Goal: Task Accomplishment & Management: Manage account settings

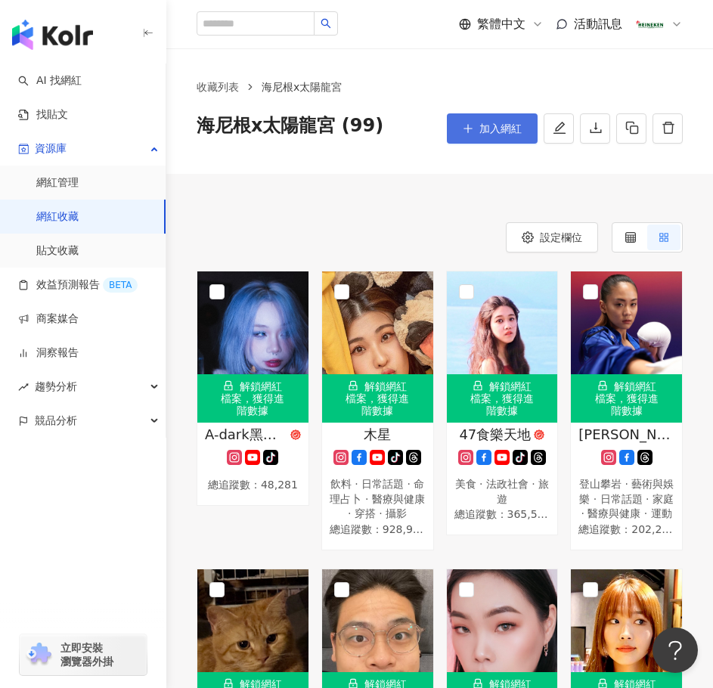
click at [461, 127] on button "加入網紅" at bounding box center [492, 128] width 91 height 30
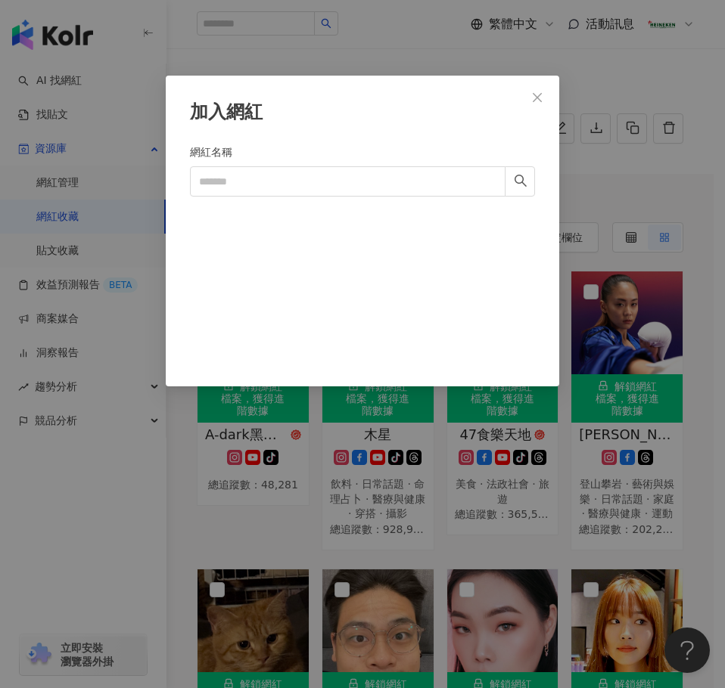
click at [260, 160] on div "網紅名稱" at bounding box center [362, 155] width 345 height 23
click at [259, 174] on input "網紅名稱" at bounding box center [347, 181] width 315 height 30
paste input "**"
type input "**"
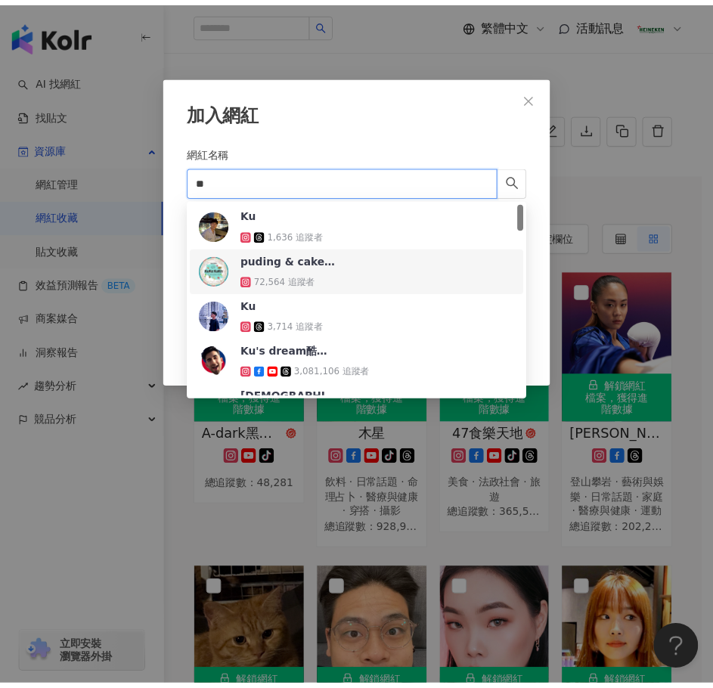
scroll to position [76, 0]
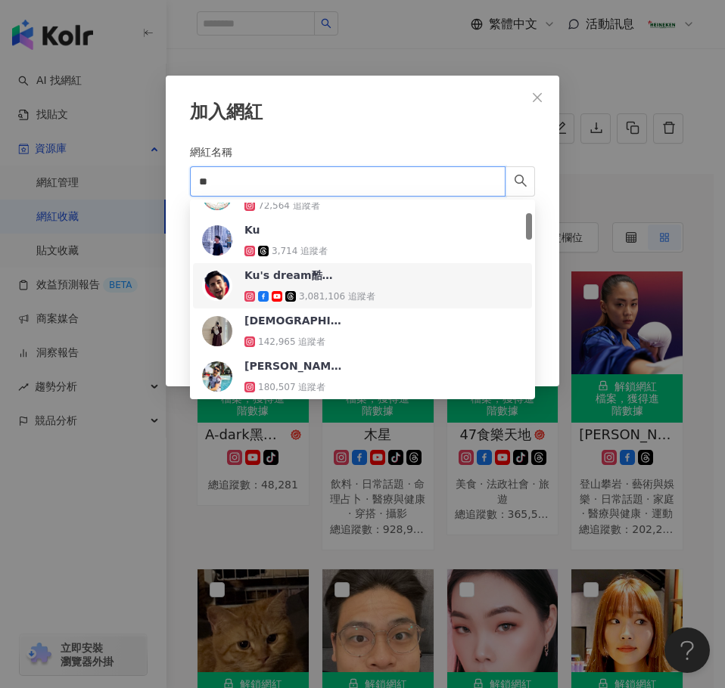
click at [343, 276] on div "Ku's dream酷的夢 3,081,106 追蹤者" at bounding box center [309, 286] width 131 height 36
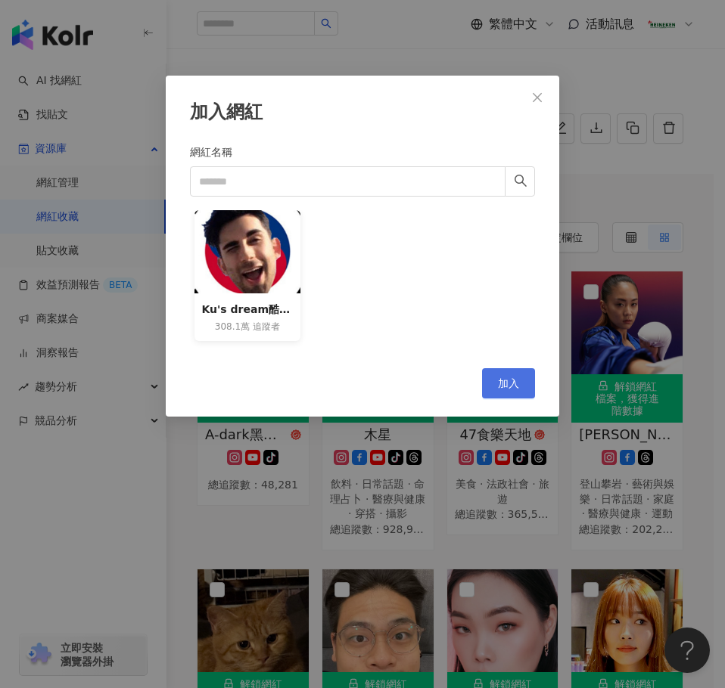
click at [514, 379] on span "加入" at bounding box center [508, 384] width 21 height 12
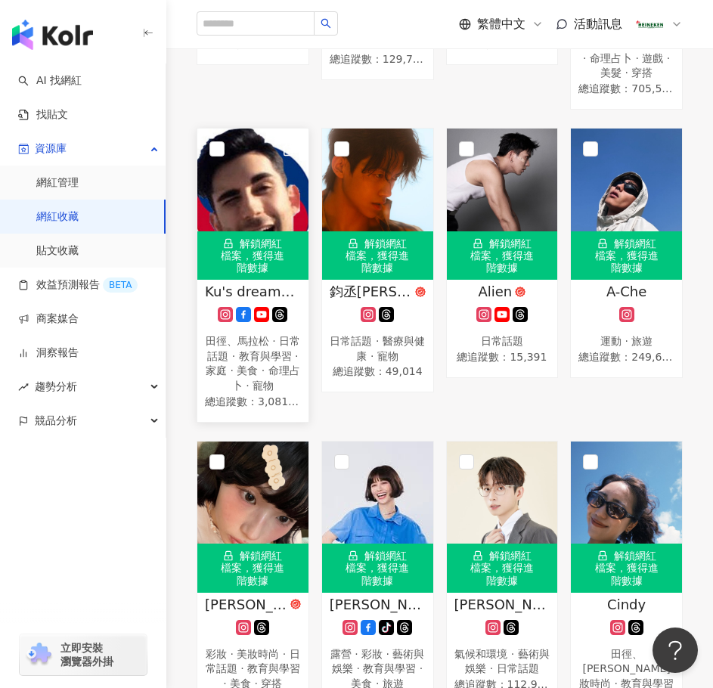
click at [222, 321] on rect at bounding box center [226, 314] width 12 height 11
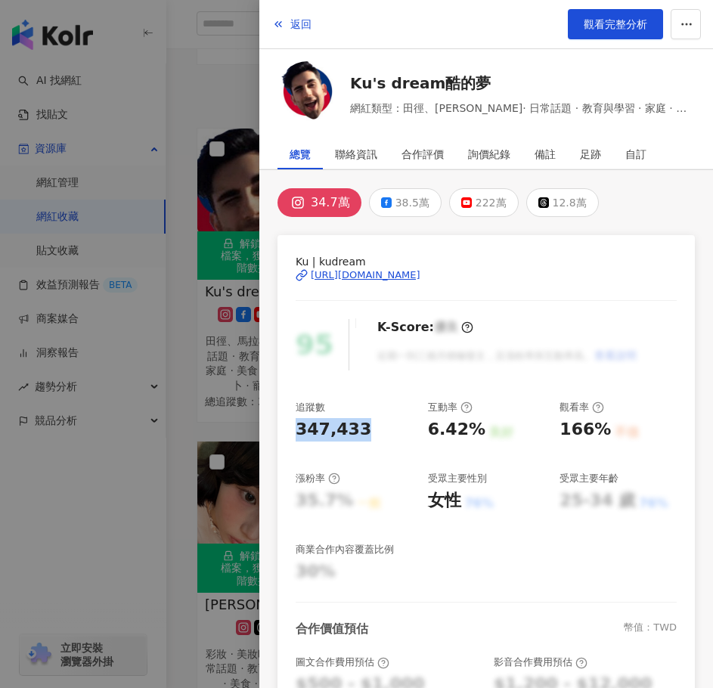
click at [280, 424] on div "Ku | kudream https://www.instagram.com/kudream/ 95 K-Score : 優良 近期一到三個月積極發文，且漲粉…" at bounding box center [487, 510] width 418 height 551
copy div "347,433"
drag, startPoint x: 420, startPoint y: 431, endPoint x: 471, endPoint y: 426, distance: 51.0
click at [471, 426] on div "追蹤數 347,433 互動率 6.42% 良好 觀看率 166% 不佳 漲粉率 35.7% 一般 受眾主要性別 女性 76% 受眾主要年齡 25-34 歲 …" at bounding box center [486, 492] width 381 height 183
copy div "6.42%"
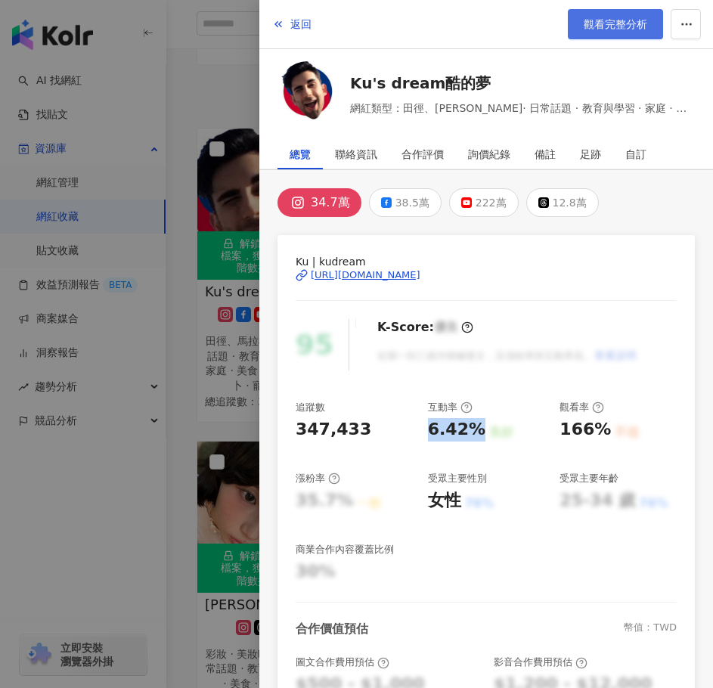
click at [633, 20] on span "觀看完整分析" at bounding box center [616, 24] width 64 height 12
click at [298, 25] on span "返回" at bounding box center [301, 24] width 21 height 12
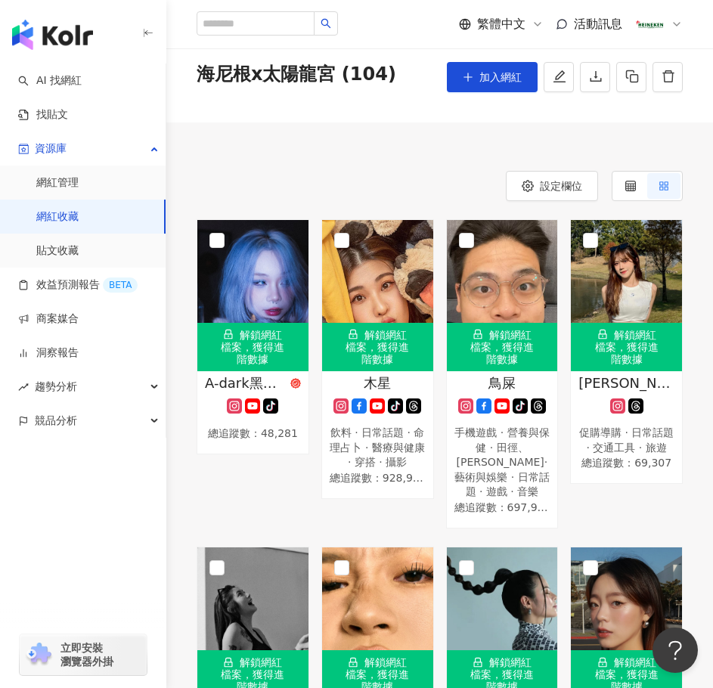
scroll to position [0, 0]
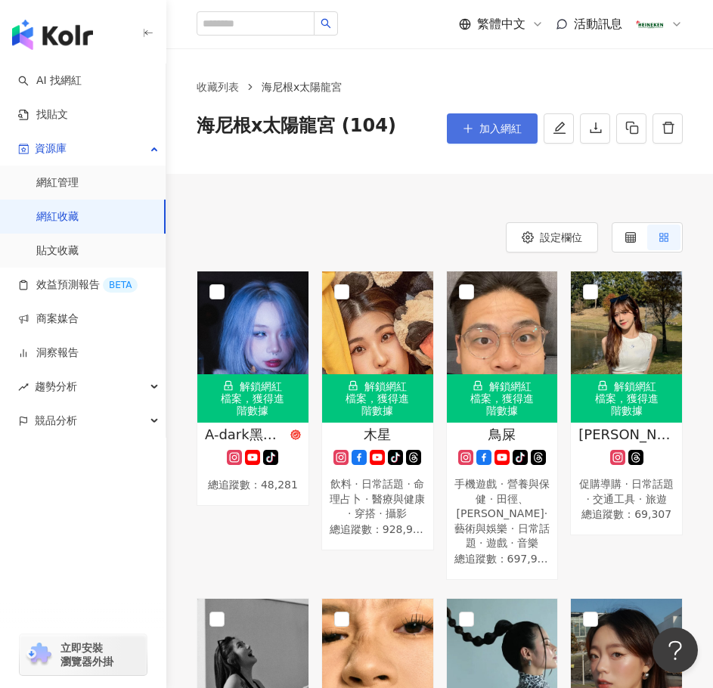
click at [483, 117] on button "加入網紅" at bounding box center [492, 128] width 91 height 30
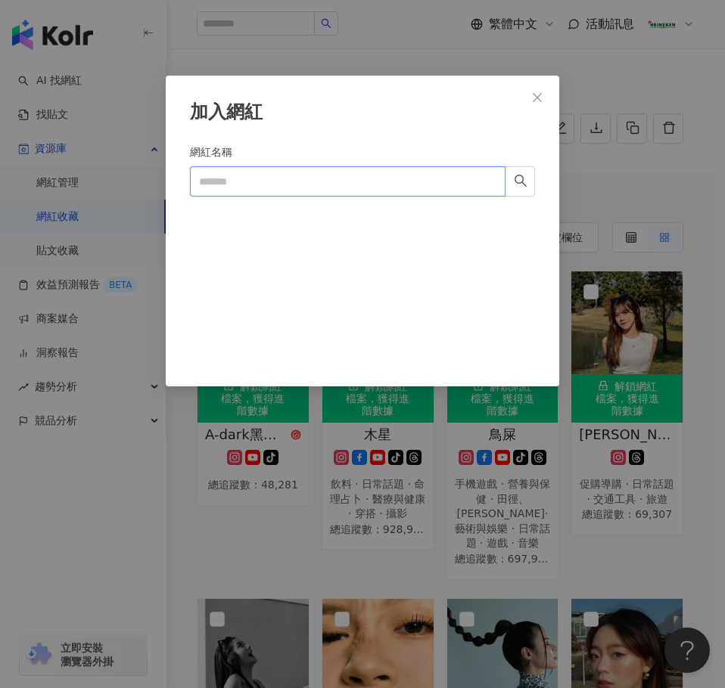
click at [294, 178] on input "網紅名稱" at bounding box center [347, 181] width 315 height 30
paste input "********"
type input "********"
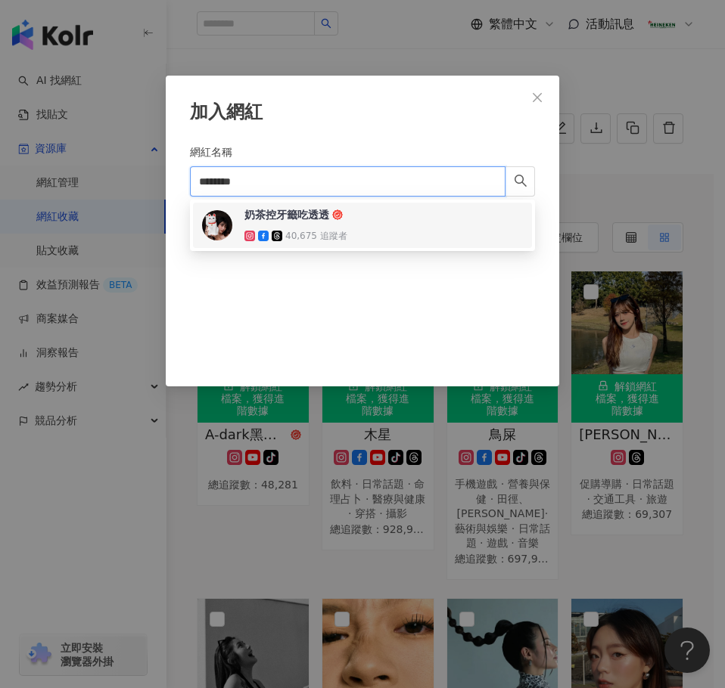
click at [422, 210] on div "奶茶控牙籤吃透透 40,675 追蹤者" at bounding box center [362, 225] width 321 height 36
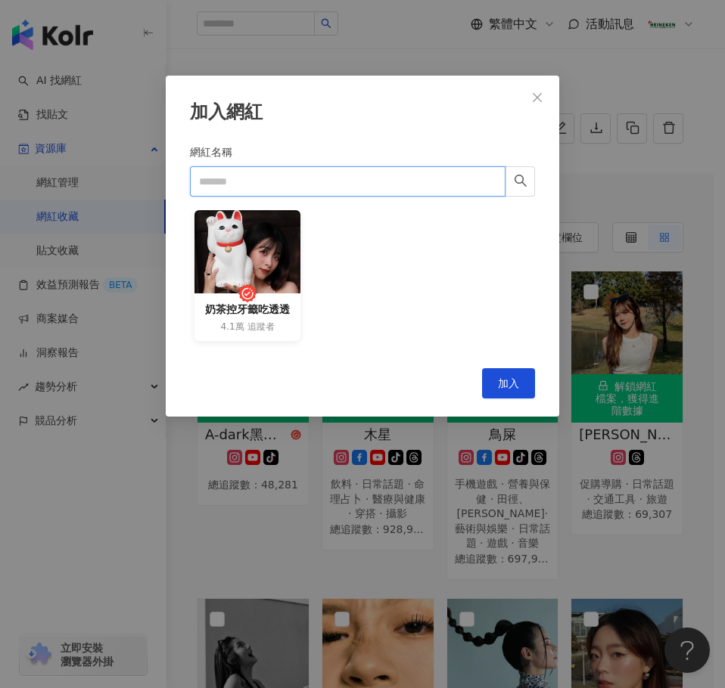
click at [364, 185] on input "網紅名稱" at bounding box center [347, 181] width 315 height 30
type input "*"
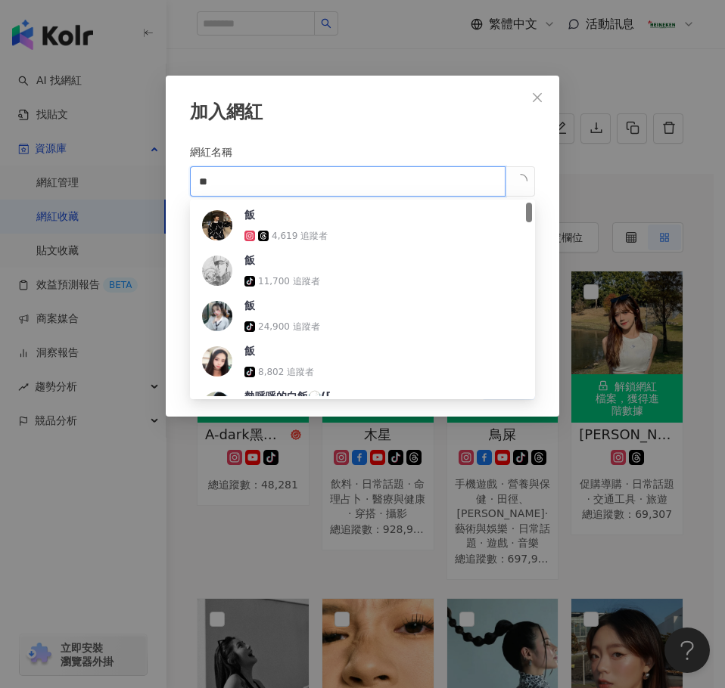
type input "***"
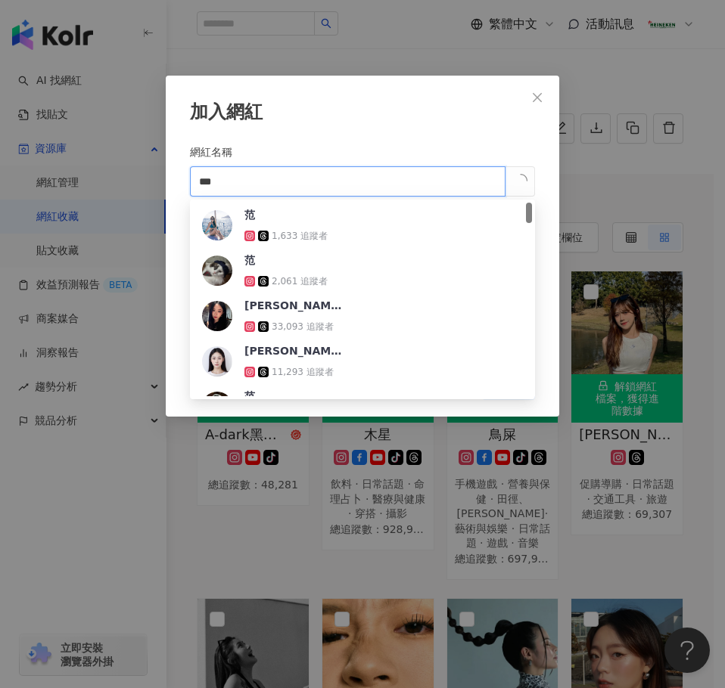
click at [364, 185] on input "***" at bounding box center [347, 181] width 315 height 30
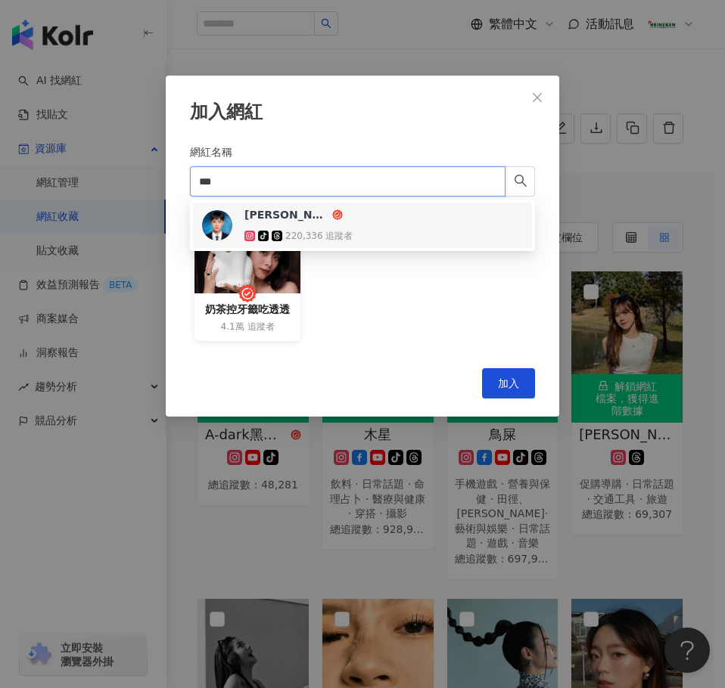
click at [346, 234] on div "220,336 追蹤者" at bounding box center [318, 236] width 67 height 13
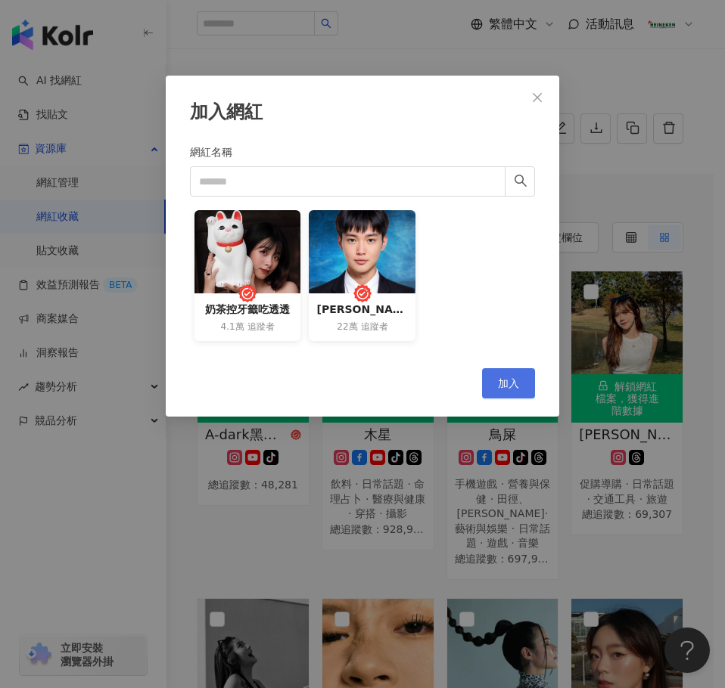
click at [508, 390] on span "加入" at bounding box center [508, 384] width 21 height 12
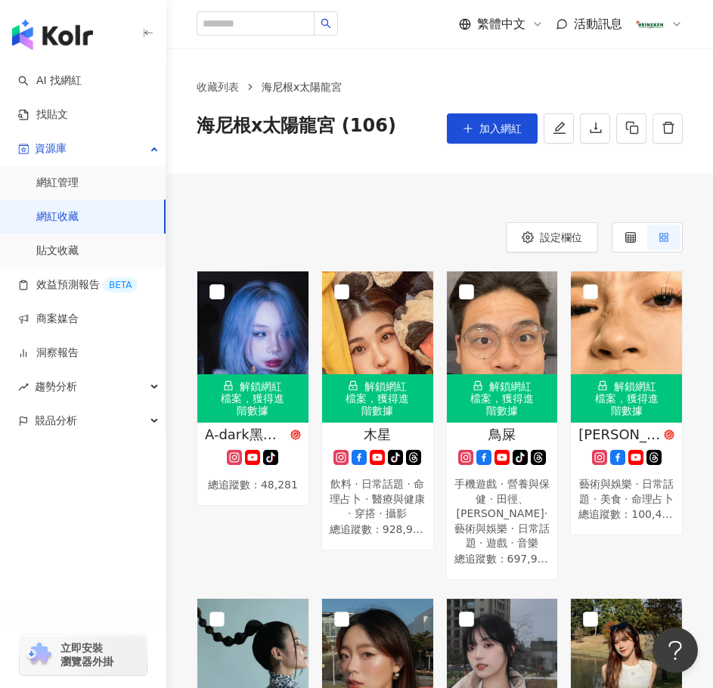
click at [343, 247] on div "設定欄位" at bounding box center [440, 237] width 486 height 30
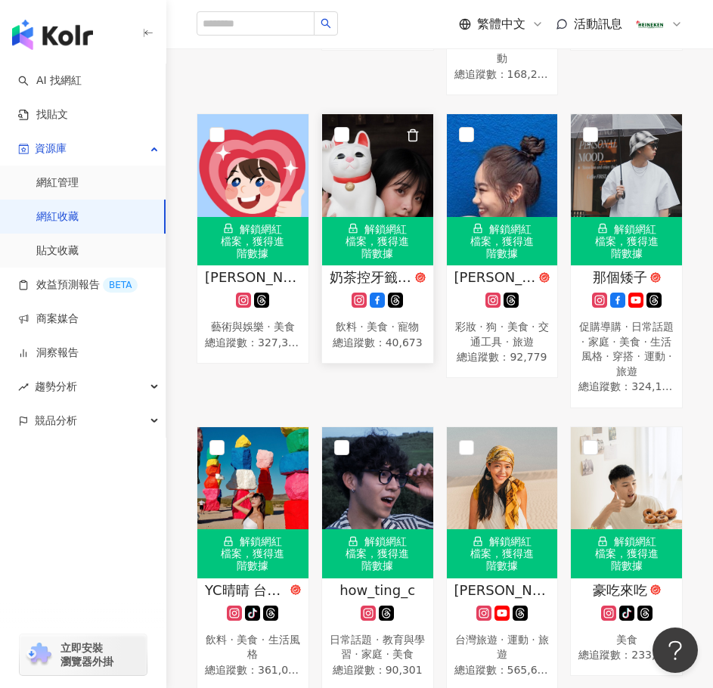
click at [356, 305] on icon at bounding box center [360, 301] width 8 height 8
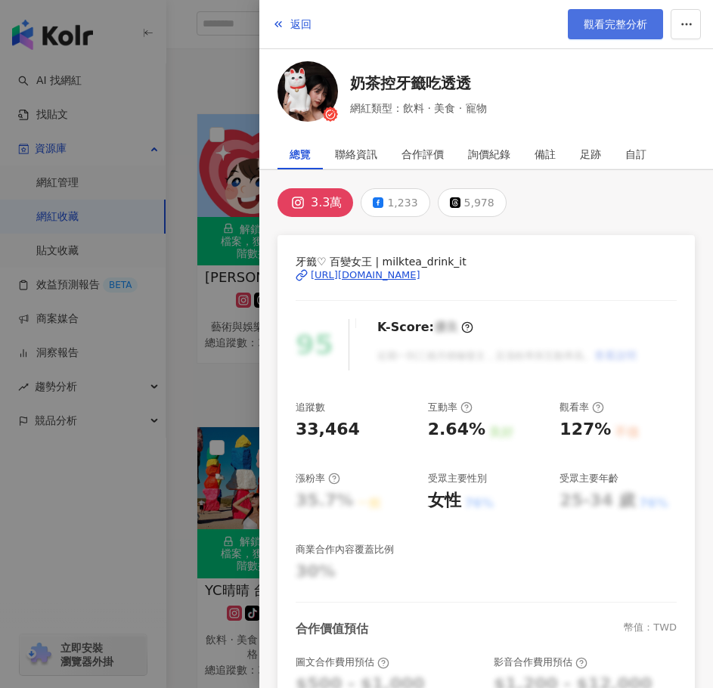
click at [620, 22] on span "觀看完整分析" at bounding box center [616, 24] width 64 height 12
click at [293, 27] on span "返回" at bounding box center [301, 24] width 21 height 12
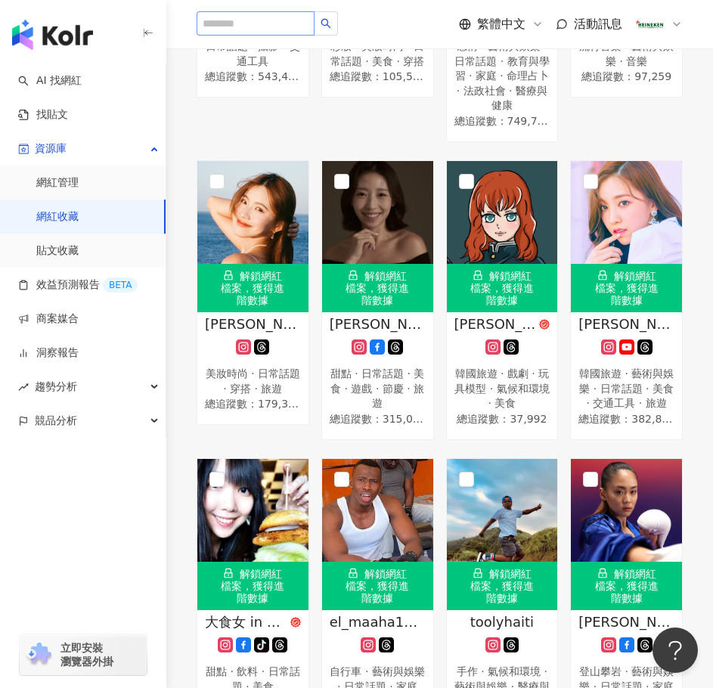
scroll to position [4493, 0]
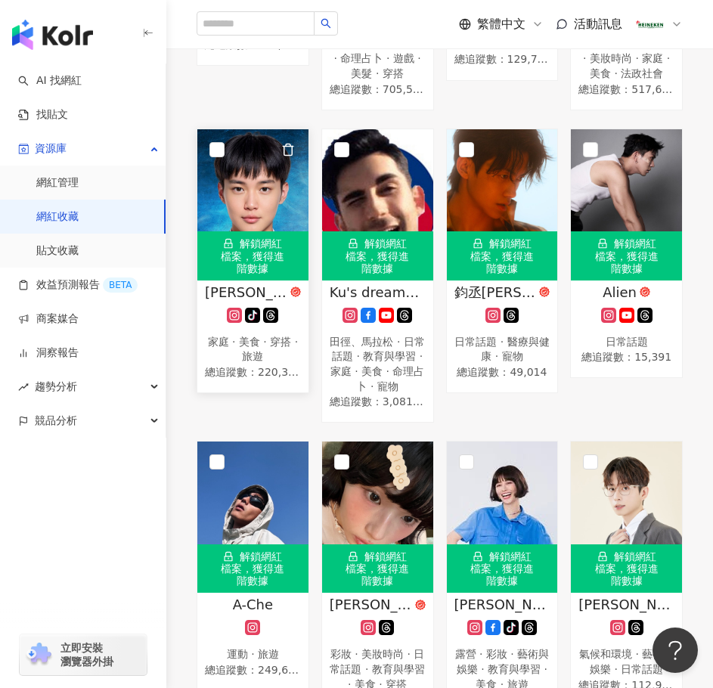
click at [231, 321] on rect at bounding box center [235, 314] width 12 height 11
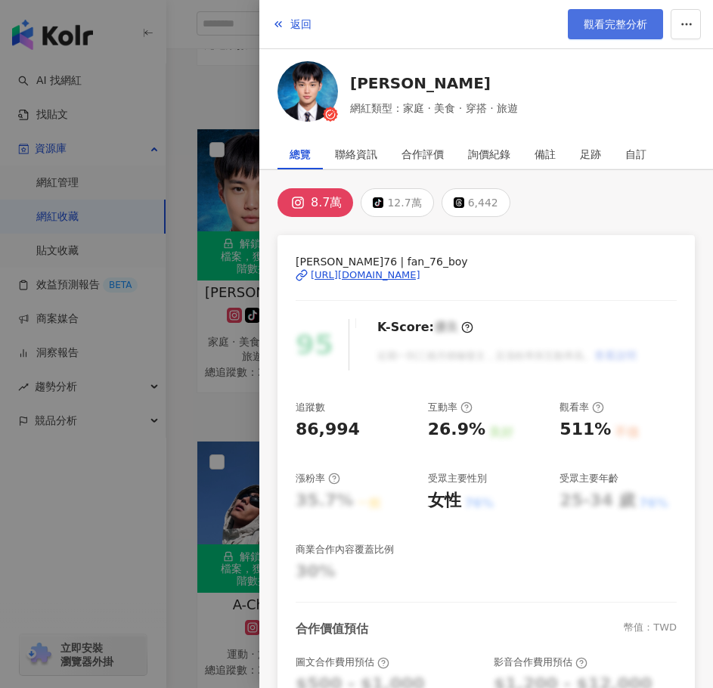
click at [592, 32] on link "觀看完整分析" at bounding box center [615, 24] width 95 height 30
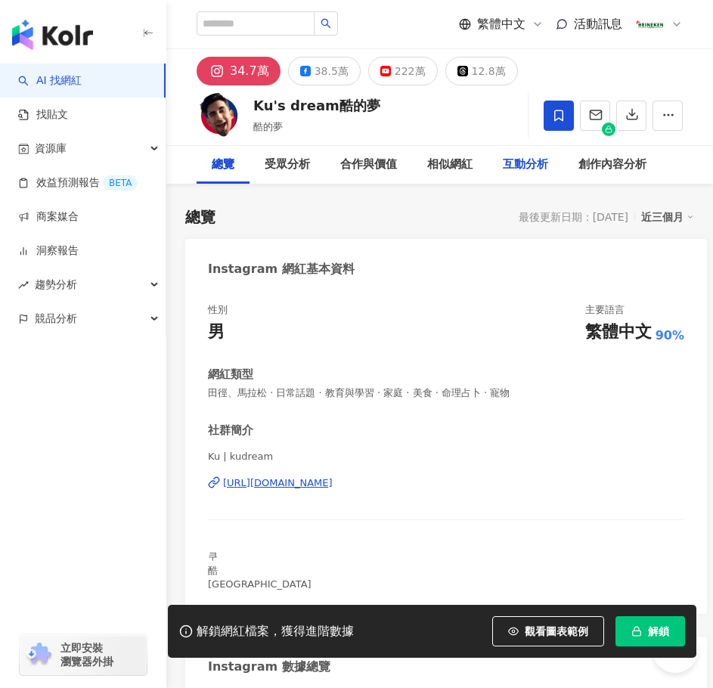
click at [521, 163] on div "互動分析" at bounding box center [525, 165] width 45 height 18
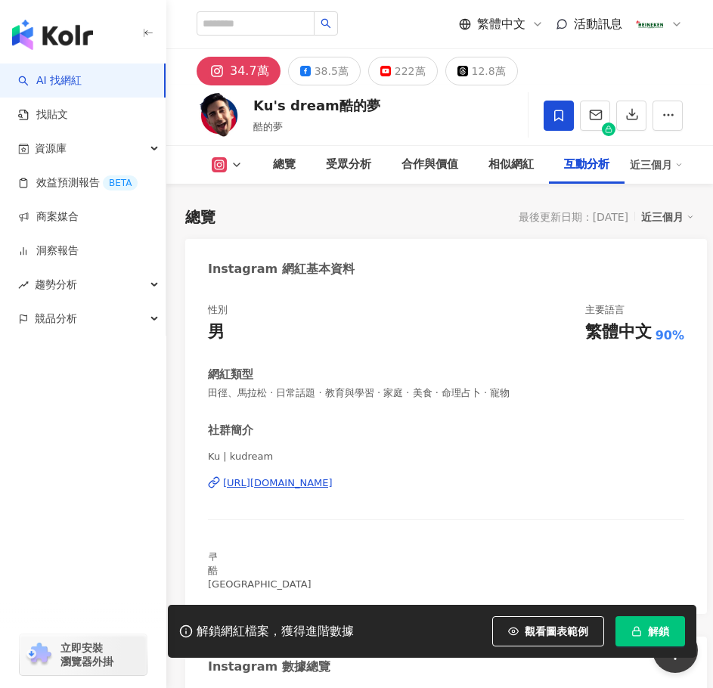
scroll to position [4433, 0]
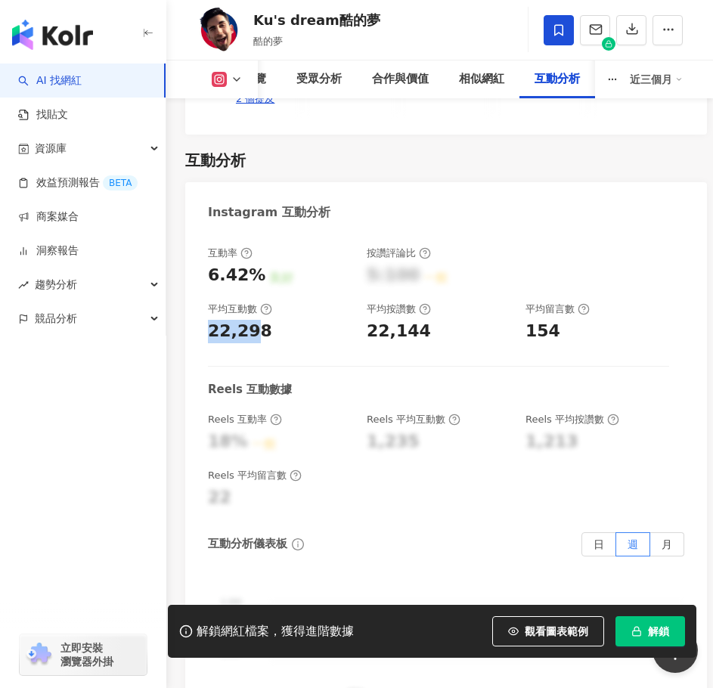
drag, startPoint x: 257, startPoint y: 300, endPoint x: 206, endPoint y: 300, distance: 51.5
click at [206, 300] on div "互動率 6.42% 良好 按讚評論比 5:100 一般 平均互動數 22,298 平均按讚數 22,144 平均留言數 154 Reels 互動數據 Reel…" at bounding box center [446, 545] width 522 height 626
drag, startPoint x: 259, startPoint y: 298, endPoint x: 207, endPoint y: 298, distance: 53.0
click at [207, 298] on div "互動率 6.42% 良好 按讚評論比 5:100 一般 平均互動數 22,298 平均按讚數 22,144 平均留言數 154 Reels 互動數據 Reel…" at bounding box center [446, 545] width 522 height 626
copy div "22,298"
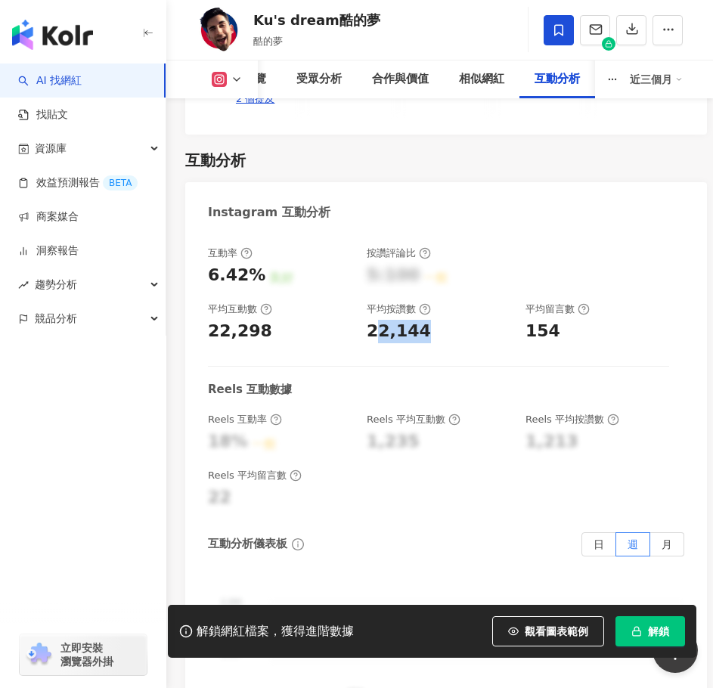
drag, startPoint x: 374, startPoint y: 295, endPoint x: 434, endPoint y: 294, distance: 59.8
click at [434, 320] on div "22,144" at bounding box center [439, 331] width 144 height 23
drag, startPoint x: 378, startPoint y: 298, endPoint x: 424, endPoint y: 303, distance: 46.4
click at [424, 320] on div "22,144" at bounding box center [439, 331] width 144 height 23
copy div "22,144"
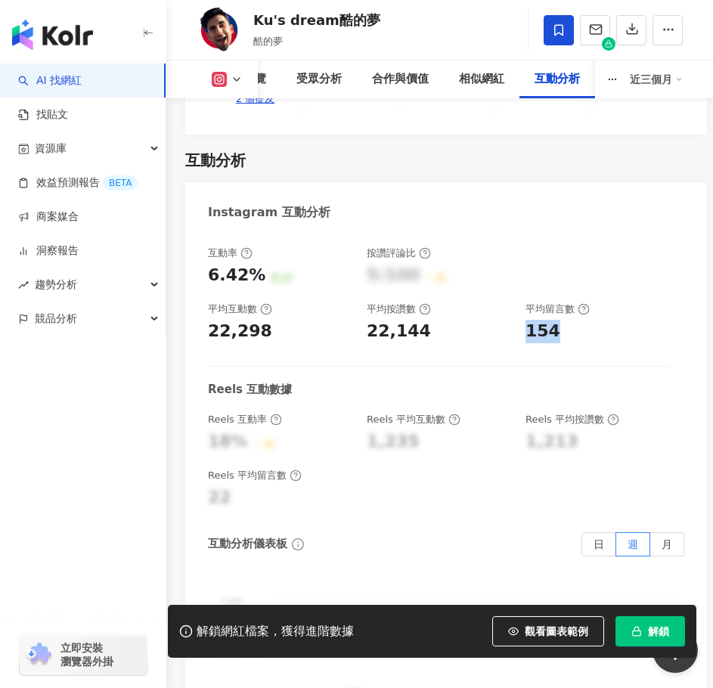
drag, startPoint x: 529, startPoint y: 291, endPoint x: 555, endPoint y: 297, distance: 26.6
click at [555, 320] on div "154" at bounding box center [543, 331] width 35 height 23
copy div "154"
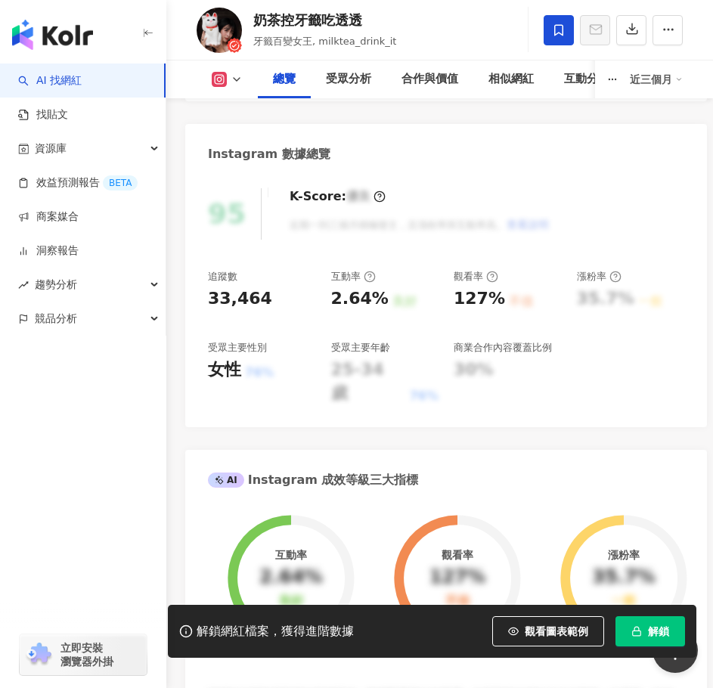
scroll to position [530, 0]
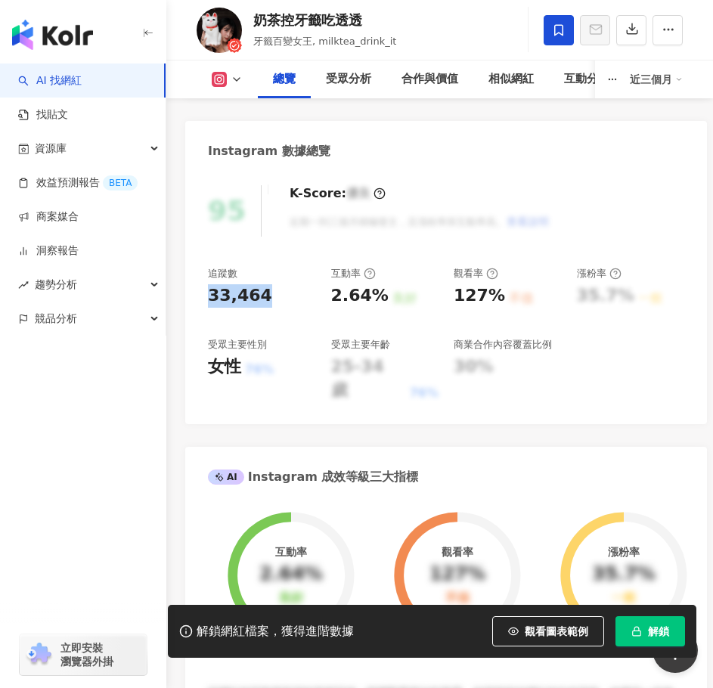
drag, startPoint x: 264, startPoint y: 300, endPoint x: 198, endPoint y: 294, distance: 66.0
click at [198, 294] on div "95 K-Score : 優良 近期一到三個月積極發文，且漲粉率與互動率高。 查看說明 追蹤數 33,464 互動率 2.64% 良好 觀看率 127% 不佳…" at bounding box center [446, 297] width 522 height 254
copy div "33,464"
drag, startPoint x: 327, startPoint y: 298, endPoint x: 379, endPoint y: 309, distance: 53.3
click at [379, 309] on div "追蹤數 33,464 互動率 2.64% 良好 觀看率 127% 不佳 漲粉率 35.7% 一般 受眾主要性別 女性 76% 受眾主要年齡 25-34 歲 7…" at bounding box center [446, 334] width 477 height 135
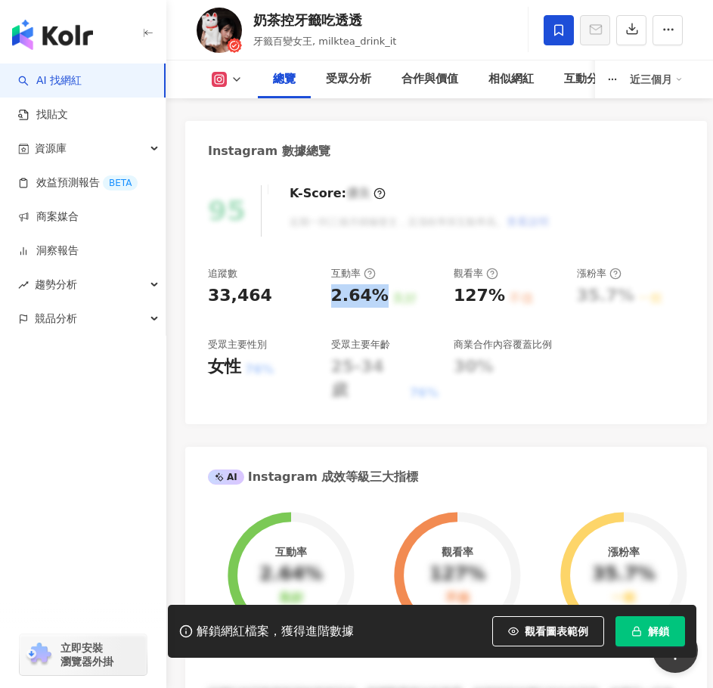
copy div "2.64%"
click at [569, 82] on div "互動分析" at bounding box center [586, 79] width 45 height 18
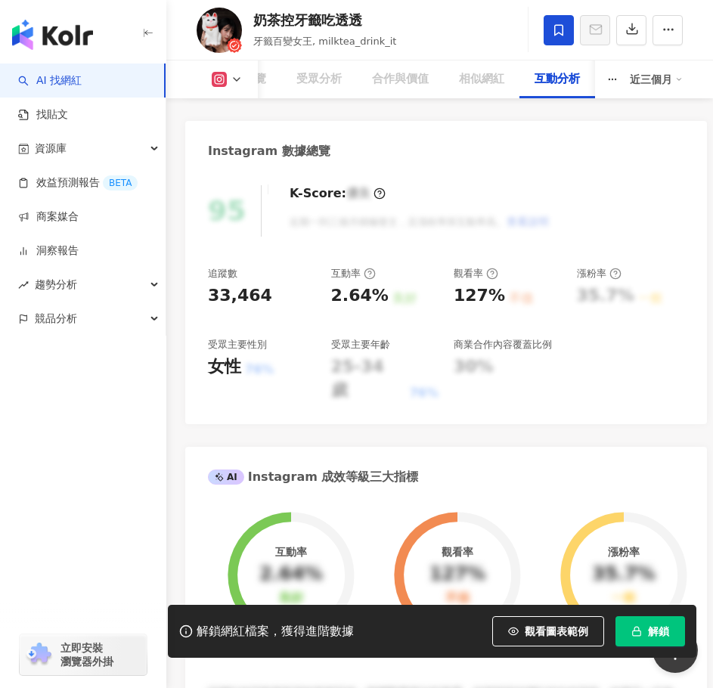
scroll to position [4464, 0]
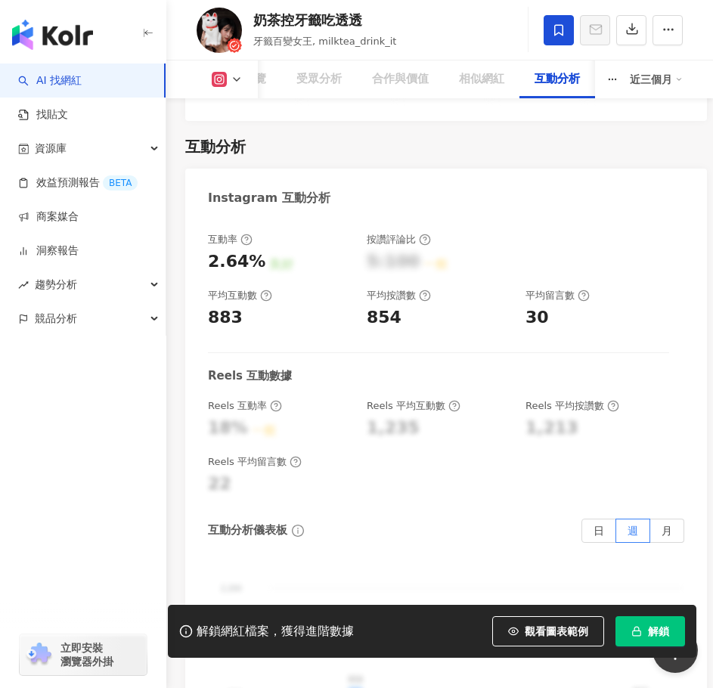
drag, startPoint x: 236, startPoint y: 297, endPoint x: 207, endPoint y: 297, distance: 29.5
click at [207, 297] on div "互動率 2.64% 良好 按讚評論比 5:100 一般 平均互動數 883 平均按讚數 854 平均留言數 30 Reels 互動數據 Reels 互動率 1…" at bounding box center [446, 531] width 522 height 626
copy div "883"
drag, startPoint x: 368, startPoint y: 294, endPoint x: 393, endPoint y: 296, distance: 25.0
click at [393, 306] on div "854" at bounding box center [384, 317] width 35 height 23
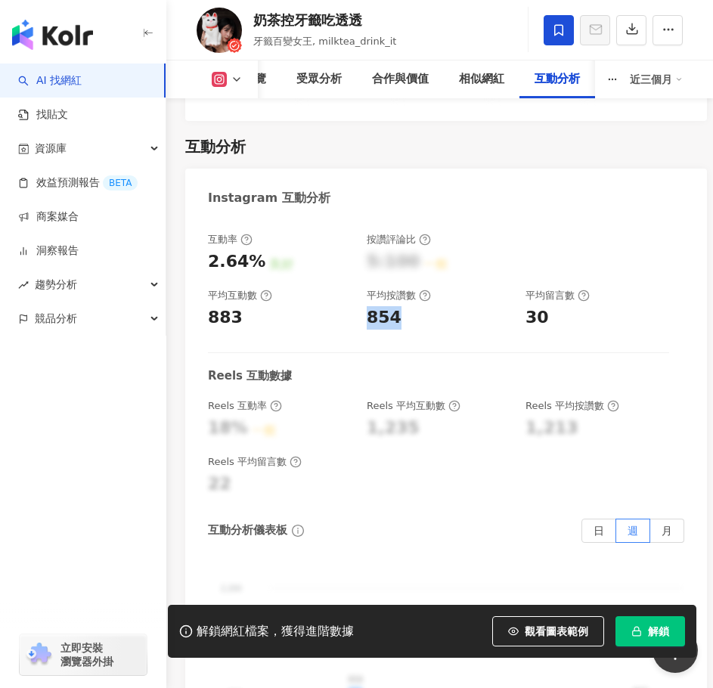
copy div "854"
drag, startPoint x: 526, startPoint y: 294, endPoint x: 542, endPoint y: 295, distance: 16.7
click at [544, 306] on div "30" at bounding box center [537, 317] width 23 height 23
copy div "30"
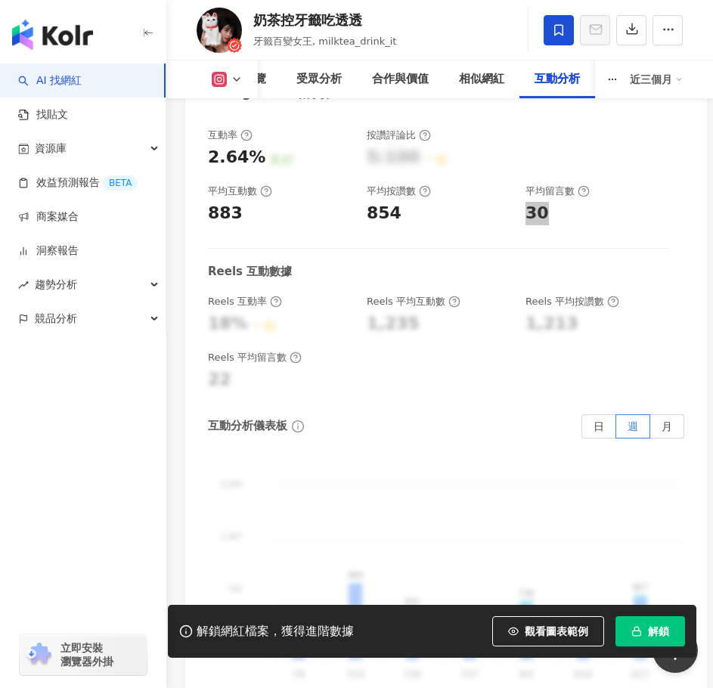
scroll to position [4691, 0]
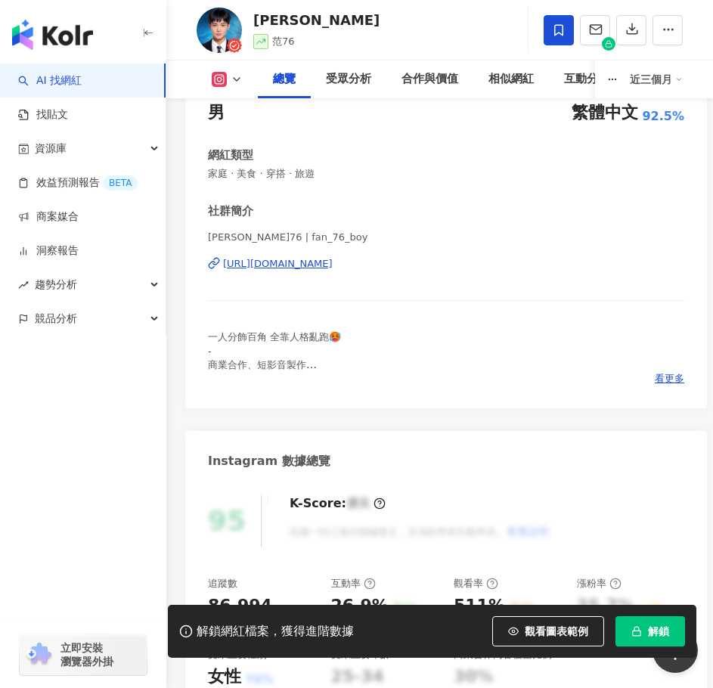
scroll to position [378, 0]
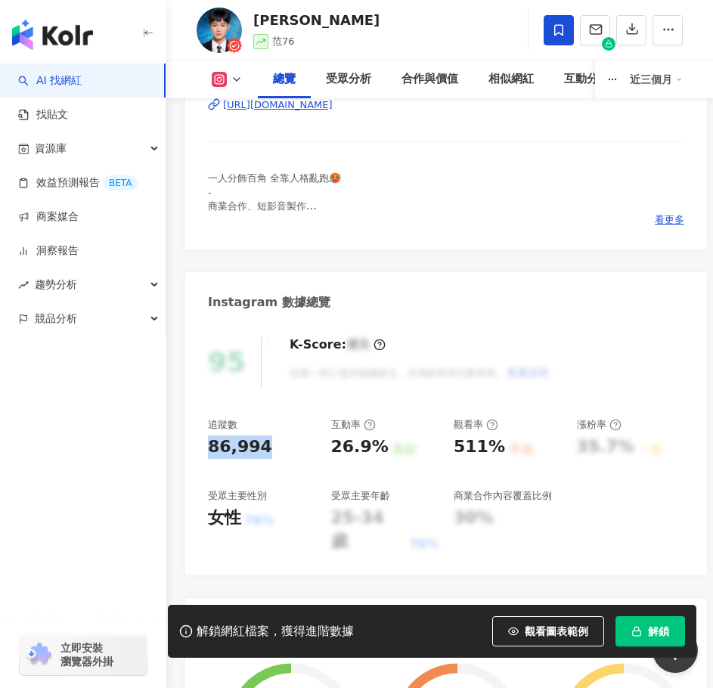
click at [188, 448] on div "95 K-Score : 優良 近期一到三個月積極發文，且漲粉率與互動率高。 查看說明 追蹤數 86,994 互動率 26.9% 良好 觀看率 511% 不佳…" at bounding box center [446, 449] width 522 height 254
drag, startPoint x: 360, startPoint y: 447, endPoint x: 380, endPoint y: 455, distance: 21.1
click at [380, 455] on div "26.9%" at bounding box center [359, 447] width 57 height 23
click at [583, 80] on div "互動分析" at bounding box center [587, 80] width 76 height 38
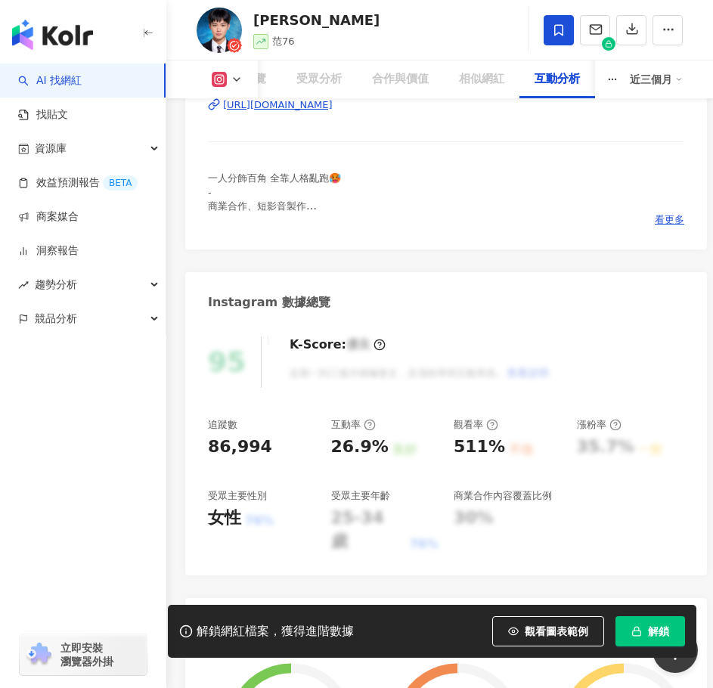
scroll to position [4430, 0]
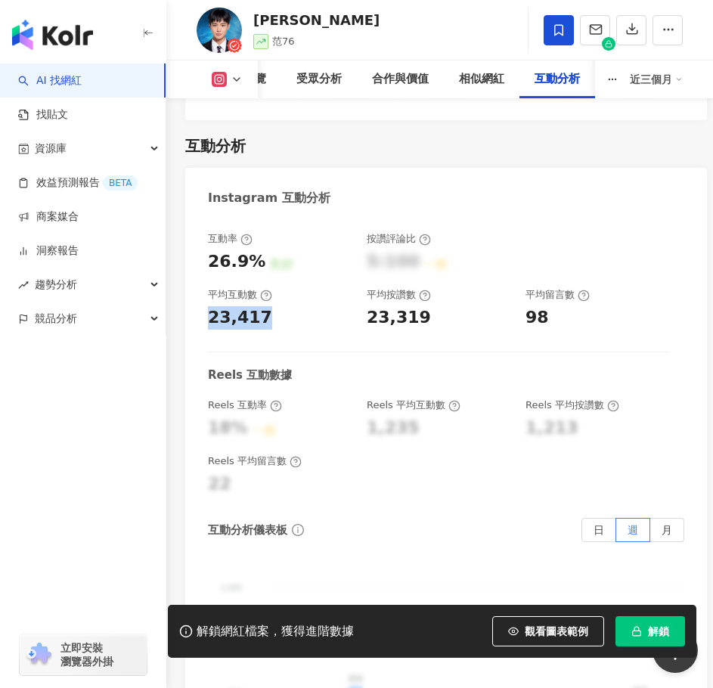
drag, startPoint x: 268, startPoint y: 291, endPoint x: 186, endPoint y: 291, distance: 81.7
click at [186, 291] on div "互動率 26.9% 良好 按讚評論比 5:100 一般 平均互動數 23,417 平均按讚數 23,319 平均留言數 98 Reels 互動數據 Reels…" at bounding box center [446, 530] width 522 height 626
copy div "23,417"
drag, startPoint x: 365, startPoint y: 295, endPoint x: 443, endPoint y: 304, distance: 77.7
click at [443, 304] on div "互動率 26.9% 良好 按讚評論比 5:100 一般 平均互動數 23,417 平均按讚數 23,319 平均留言數 98" at bounding box center [438, 280] width 461 height 97
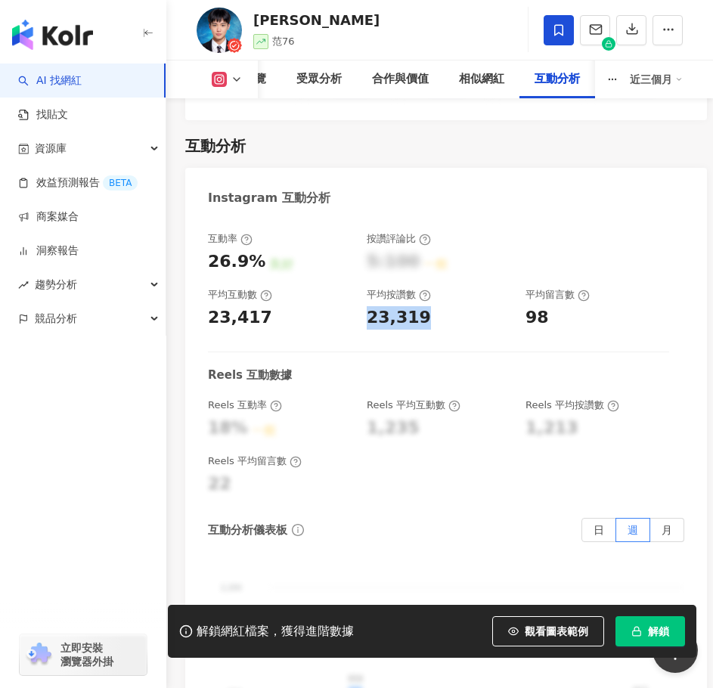
copy div "23,319"
drag, startPoint x: 530, startPoint y: 291, endPoint x: 541, endPoint y: 299, distance: 14.1
click at [546, 306] on div "98" at bounding box center [598, 317] width 144 height 23
copy div "98"
